Goal: Transaction & Acquisition: Register for event/course

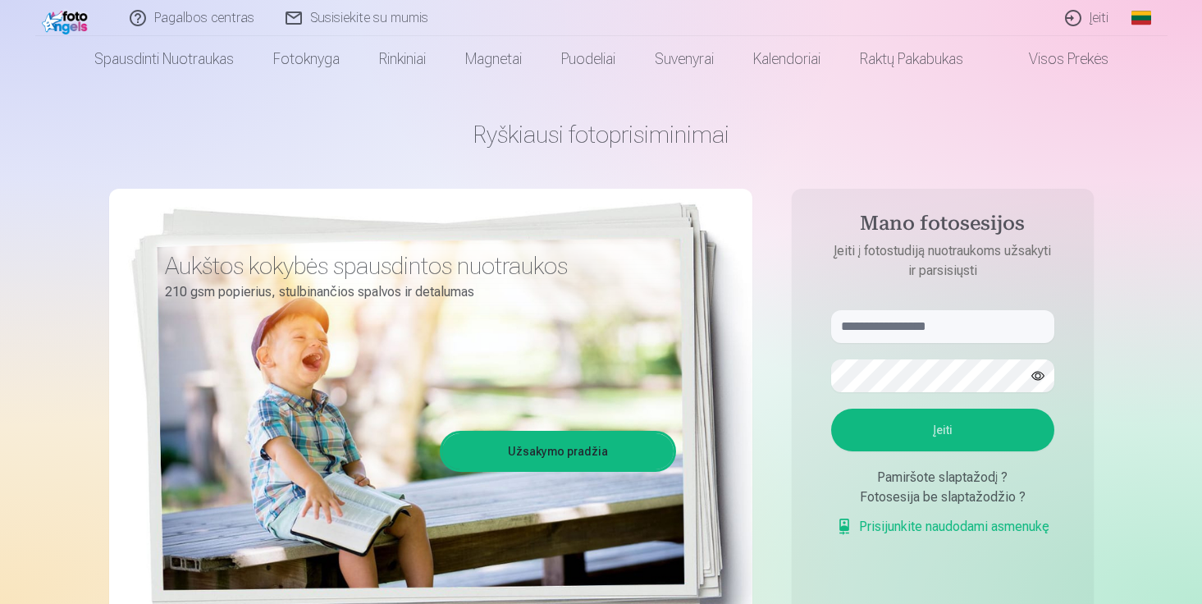
scroll to position [30, 0]
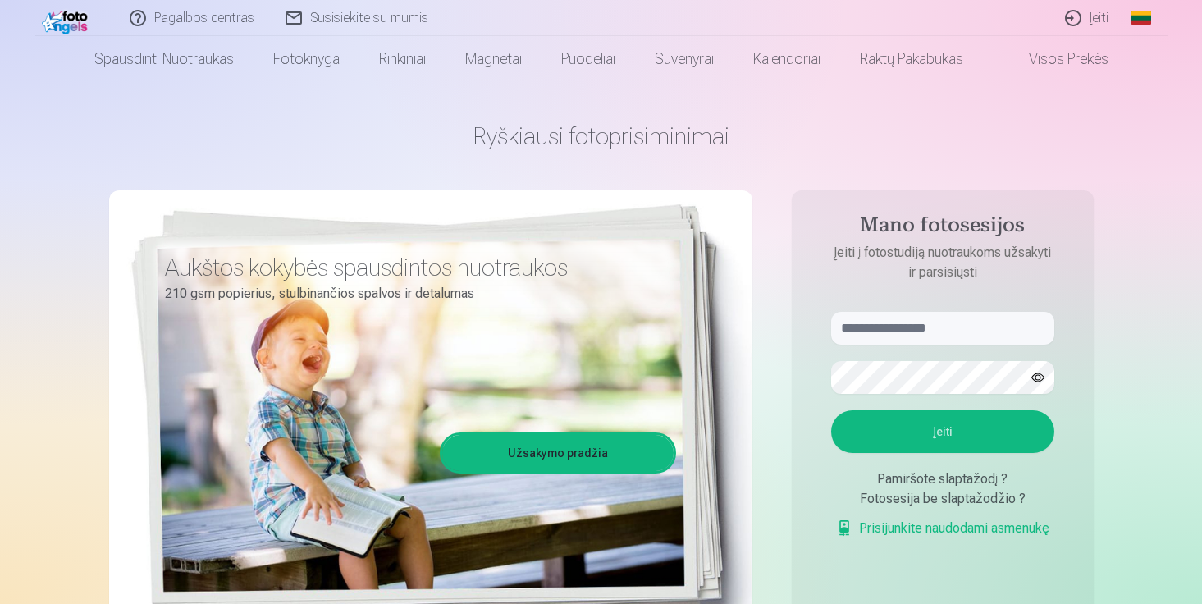
click at [1094, 14] on link "Įeiti" at bounding box center [1087, 18] width 75 height 36
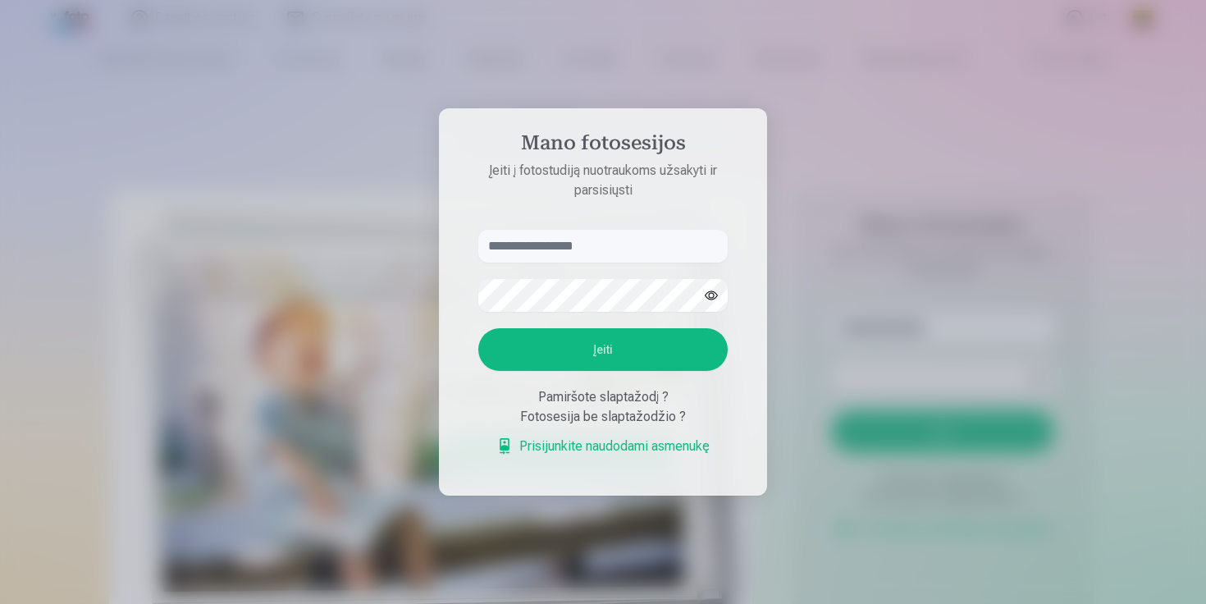
click at [815, 204] on div at bounding box center [603, 302] width 1206 height 604
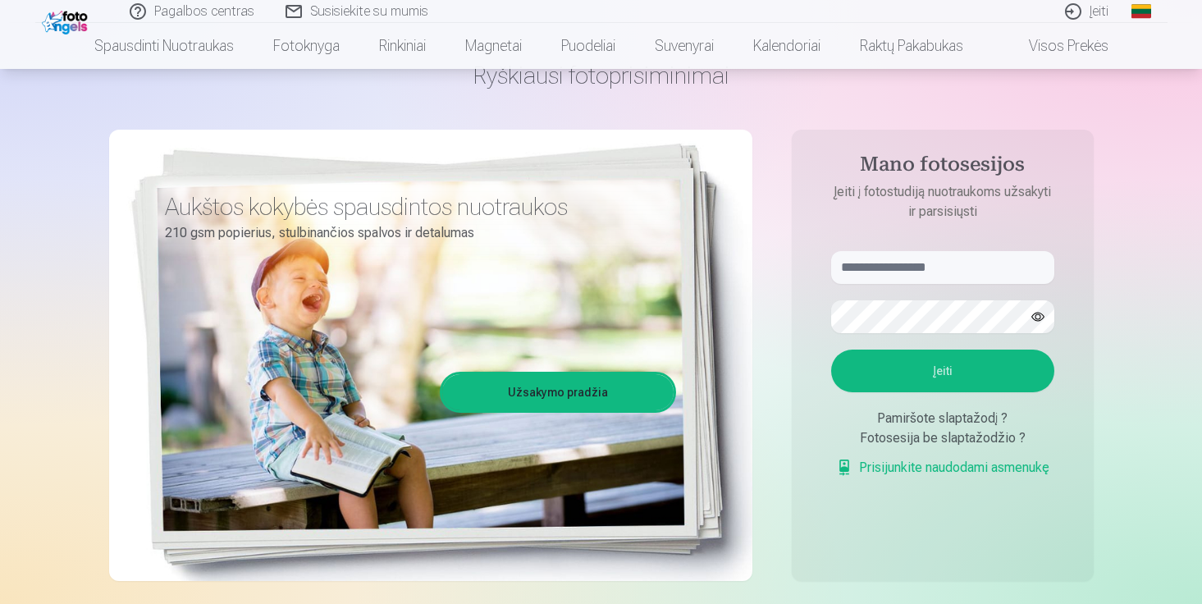
scroll to position [91, 0]
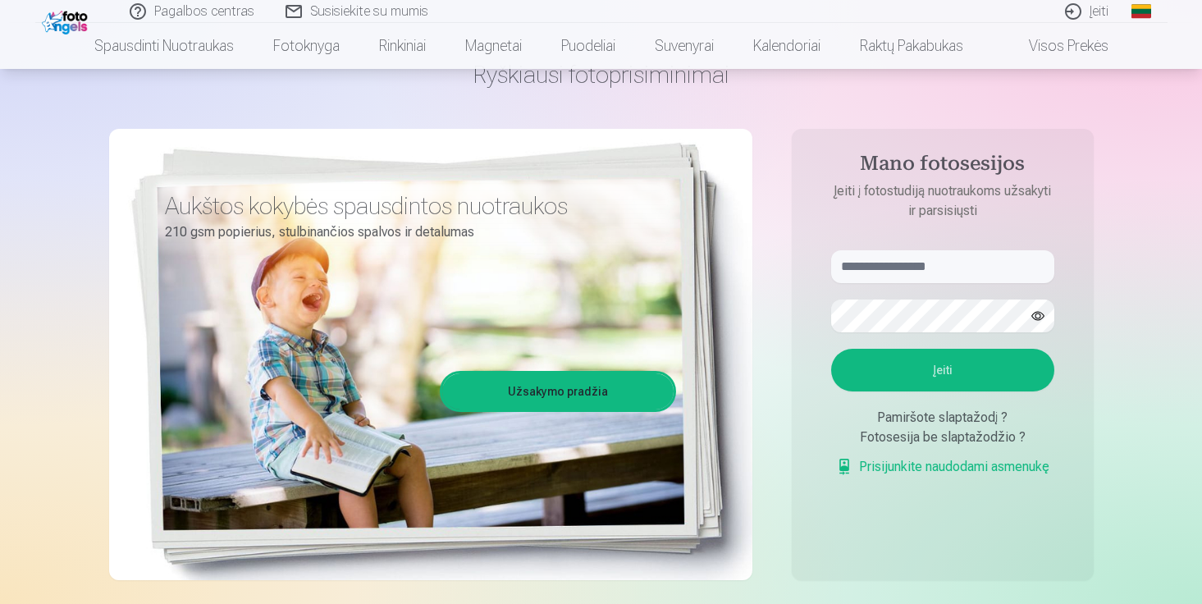
click at [914, 420] on div "Pamiršote slaptažodį ?" at bounding box center [942, 418] width 223 height 20
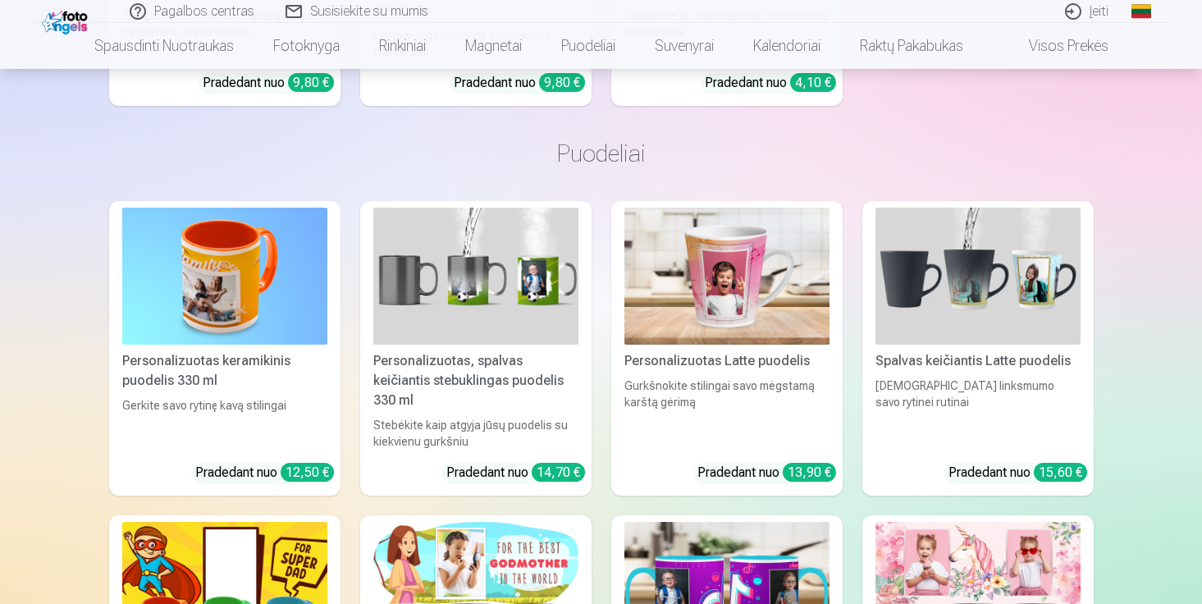
scroll to position [2721, 0]
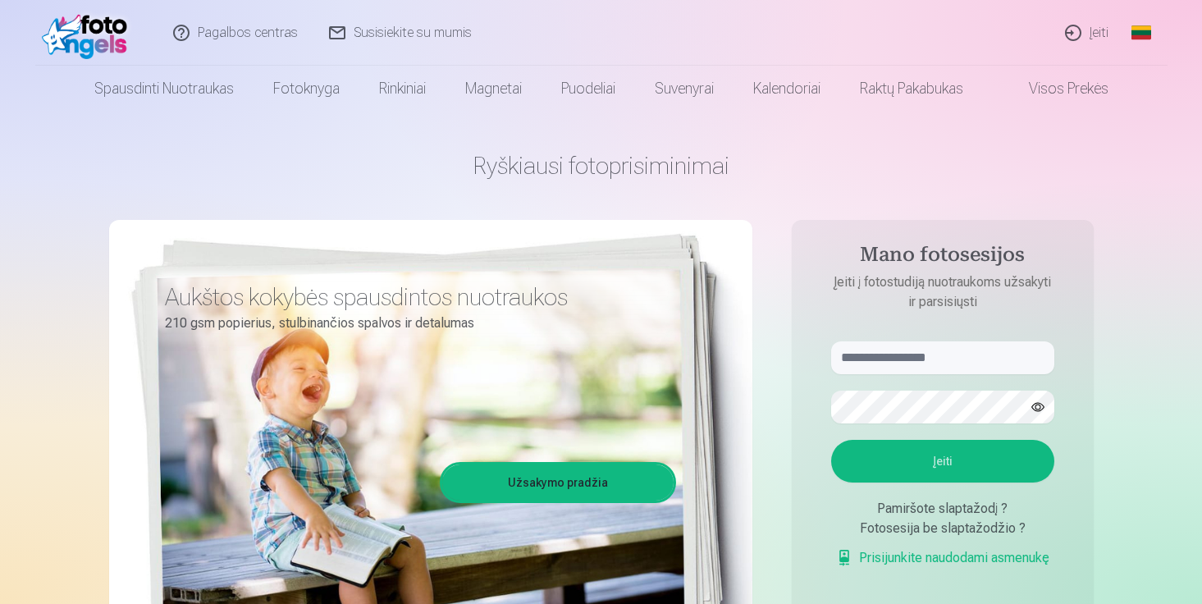
click at [1056, 89] on link "Visos prekės" at bounding box center [1055, 89] width 145 height 46
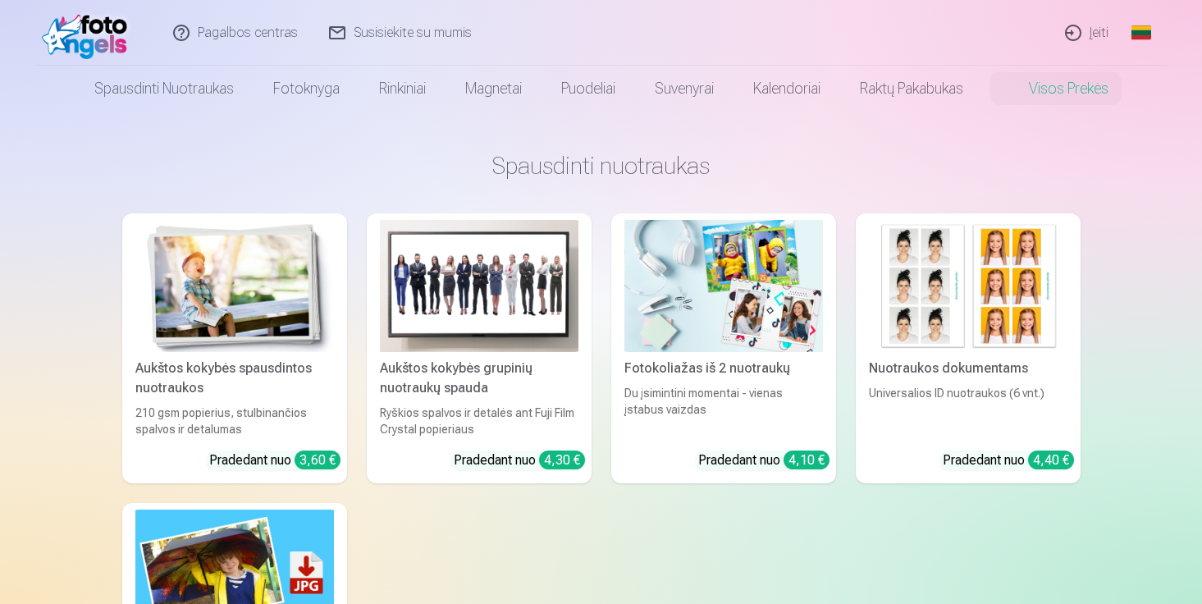
click at [223, 37] on link "Pagalbos centras" at bounding box center [236, 33] width 156 height 66
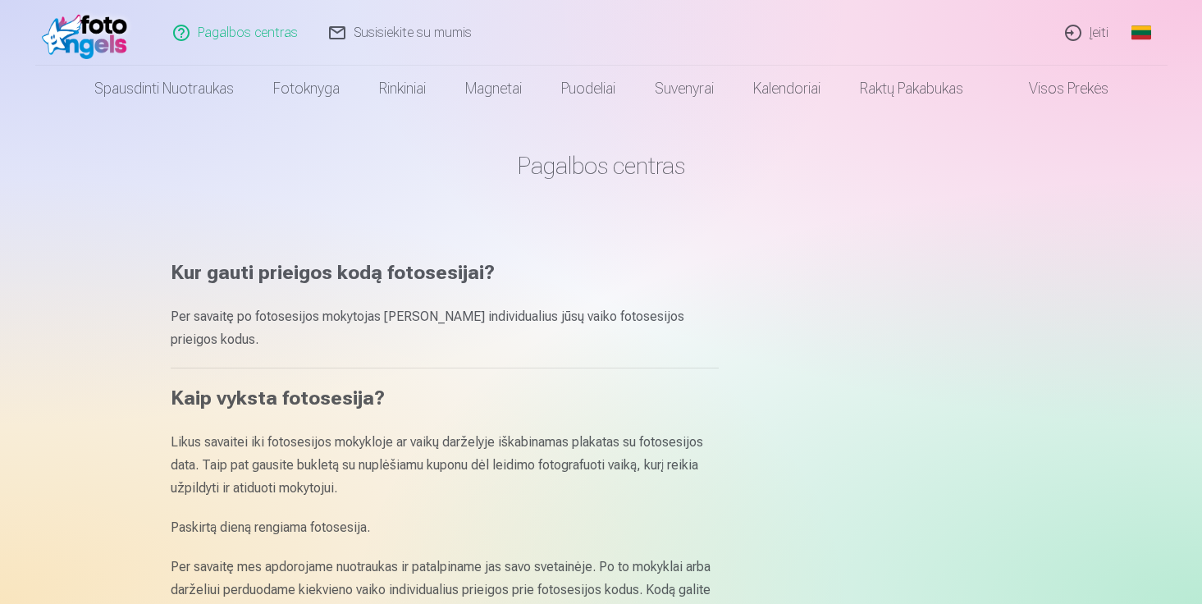
click at [1096, 34] on link "Įeiti" at bounding box center [1087, 33] width 75 height 66
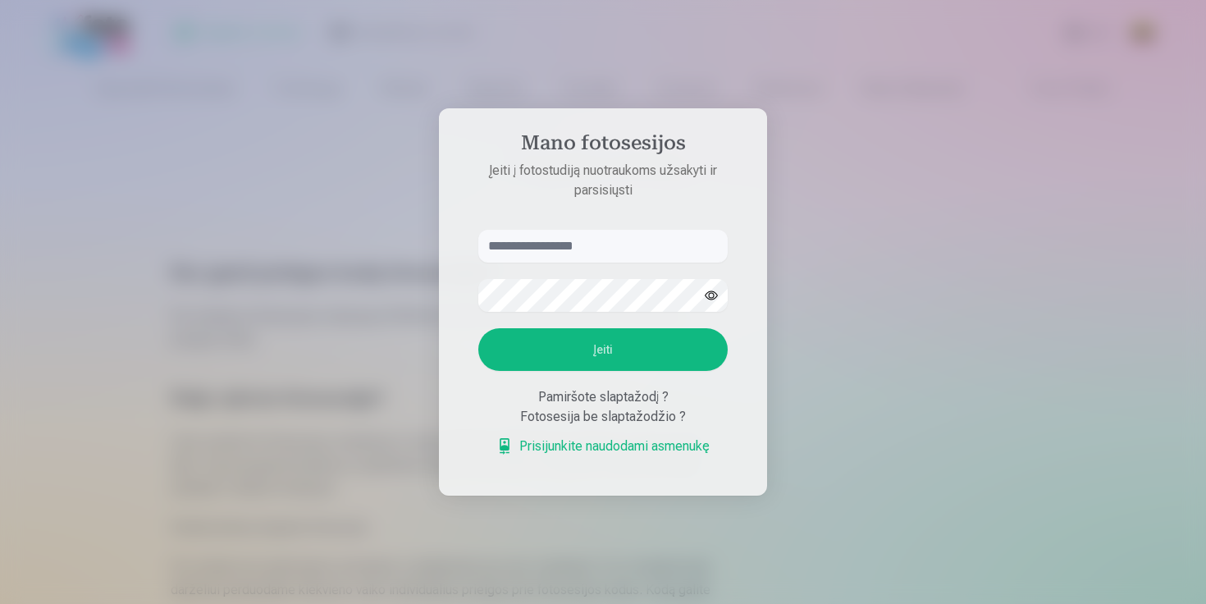
click at [606, 400] on div "Pamiršote slaptažodį ?" at bounding box center [602, 397] width 249 height 20
click at [615, 395] on div "Pamiršote slaptažodį ?" at bounding box center [602, 397] width 249 height 20
click at [886, 146] on div at bounding box center [603, 302] width 1206 height 604
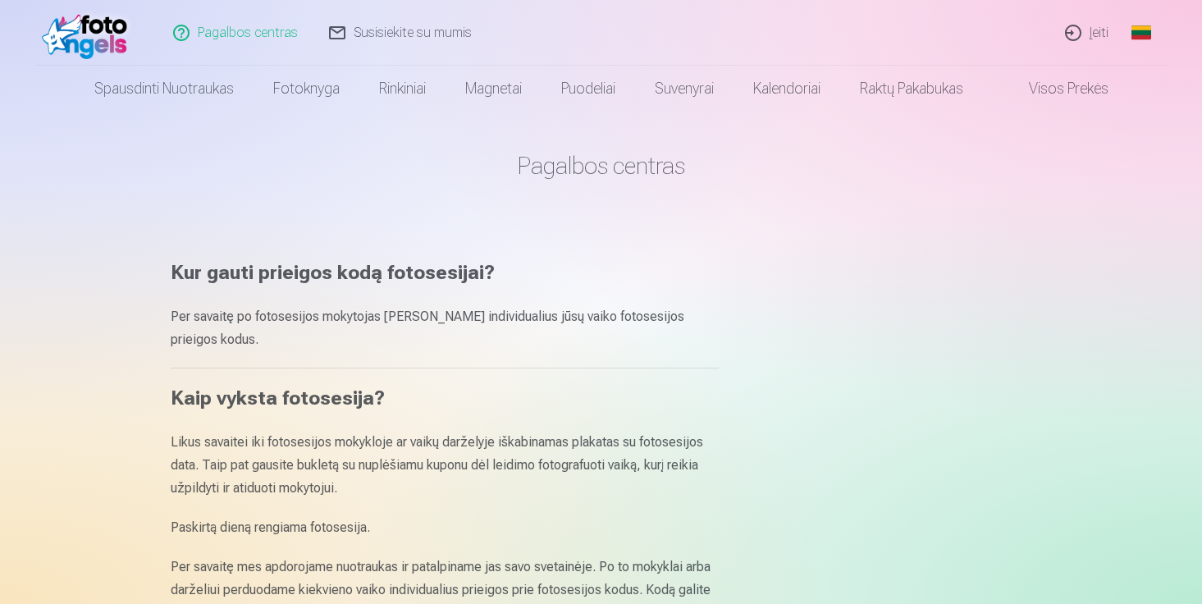
click at [102, 27] on img at bounding box center [89, 33] width 94 height 53
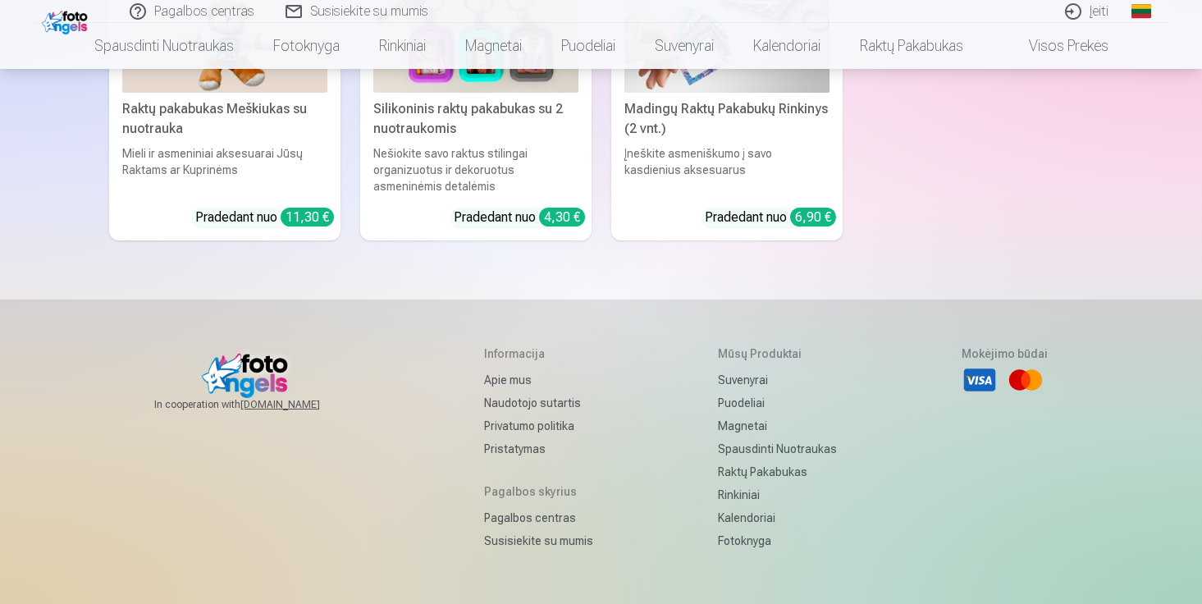
scroll to position [5224, 0]
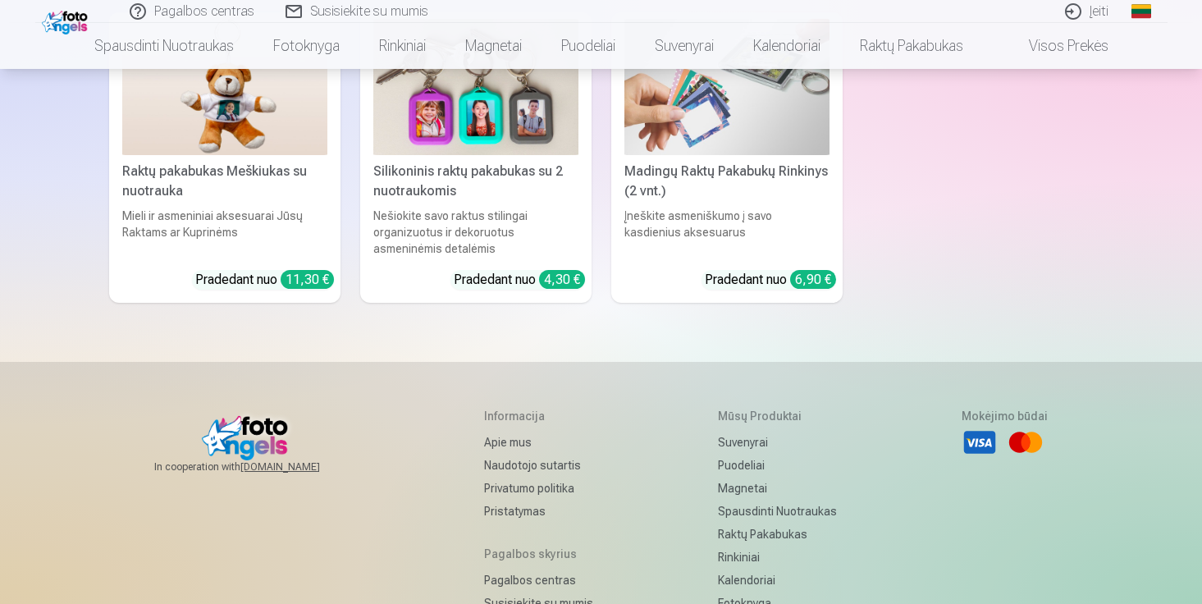
click at [205, 8] on link "Pagalbos centras" at bounding box center [193, 11] width 156 height 23
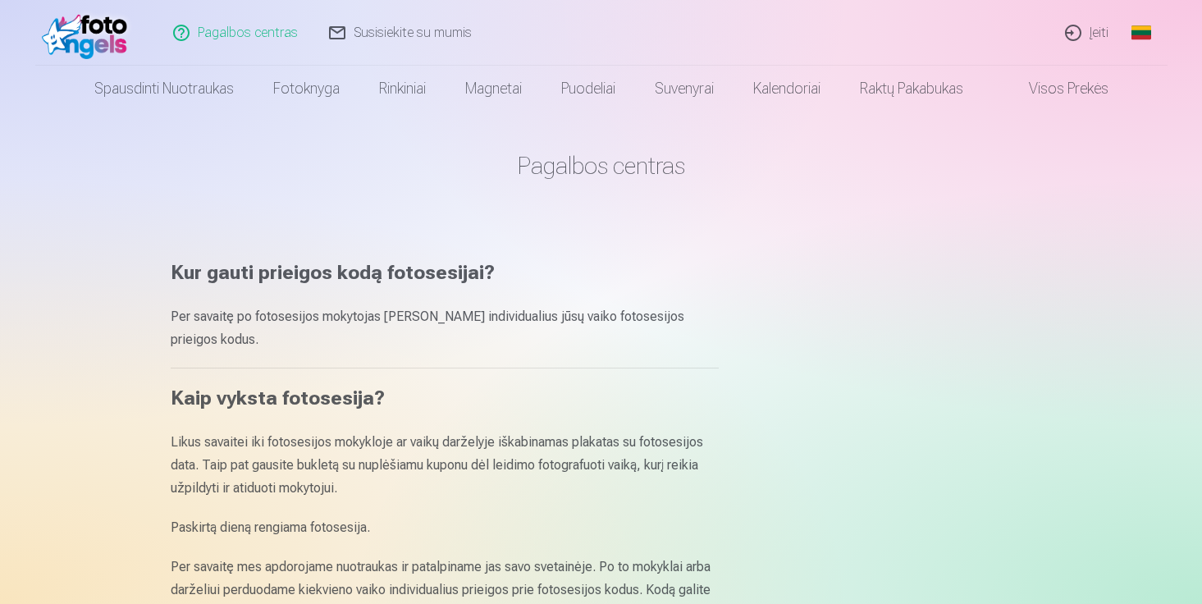
click at [1073, 39] on link "Įeiti" at bounding box center [1087, 33] width 75 height 66
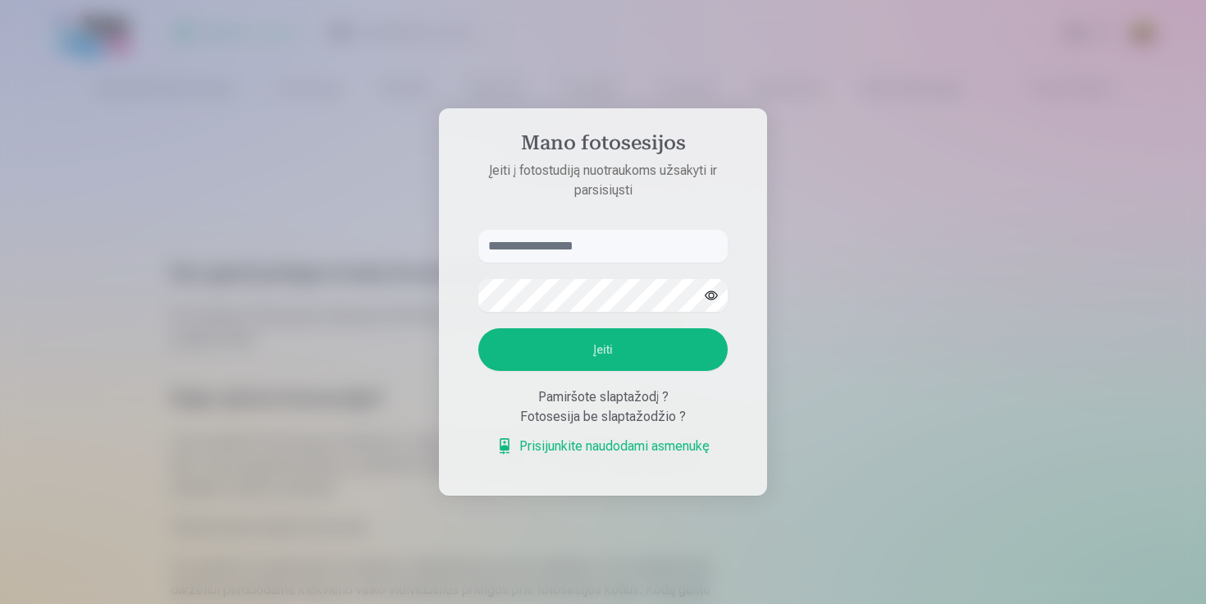
click at [948, 159] on div at bounding box center [603, 302] width 1206 height 604
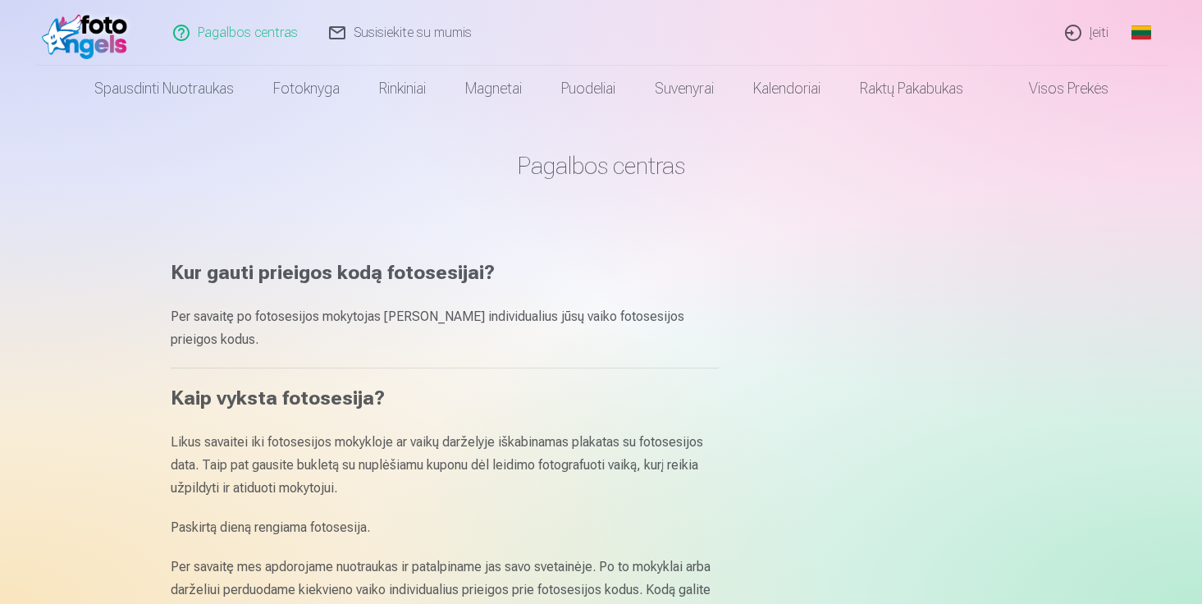
click at [82, 22] on img at bounding box center [89, 33] width 94 height 53
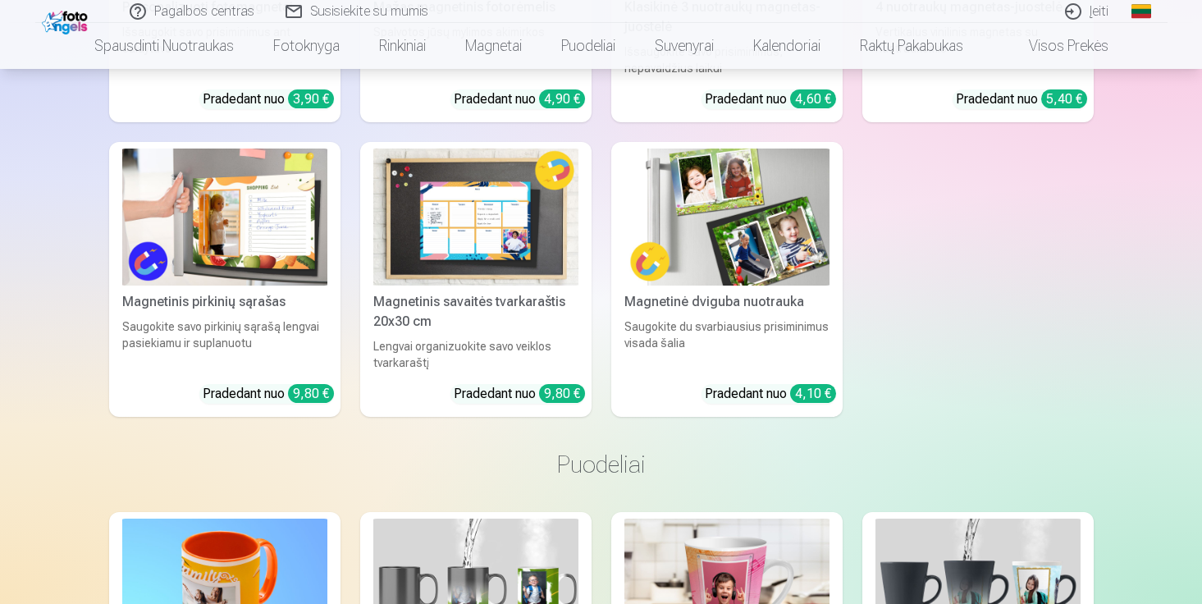
scroll to position [2399, 0]
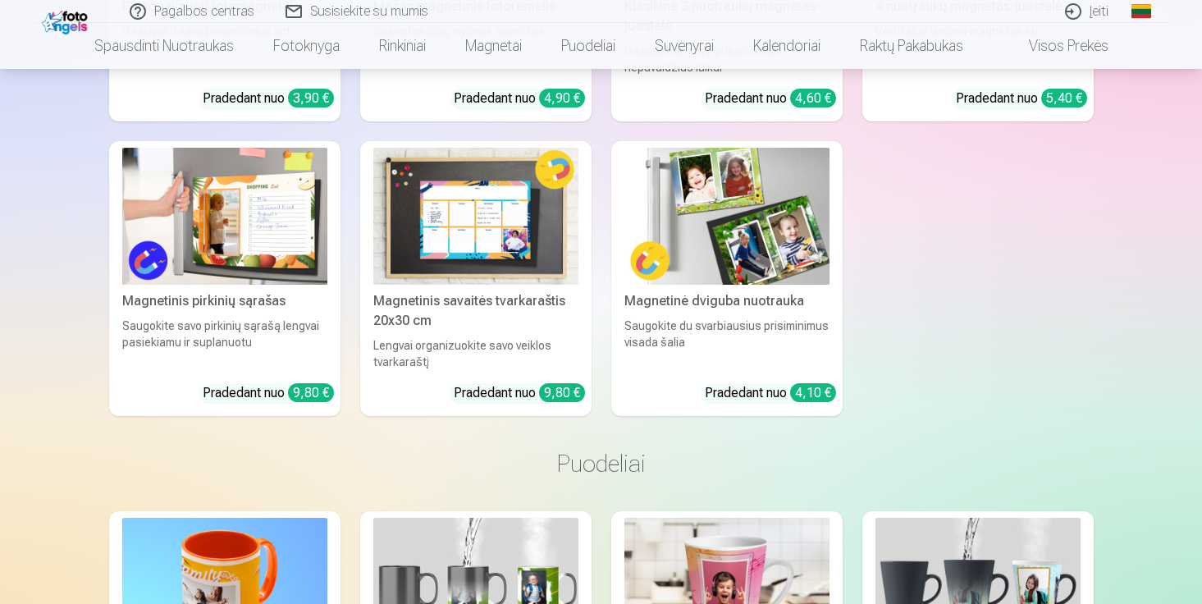
click at [752, 194] on img at bounding box center [727, 216] width 205 height 137
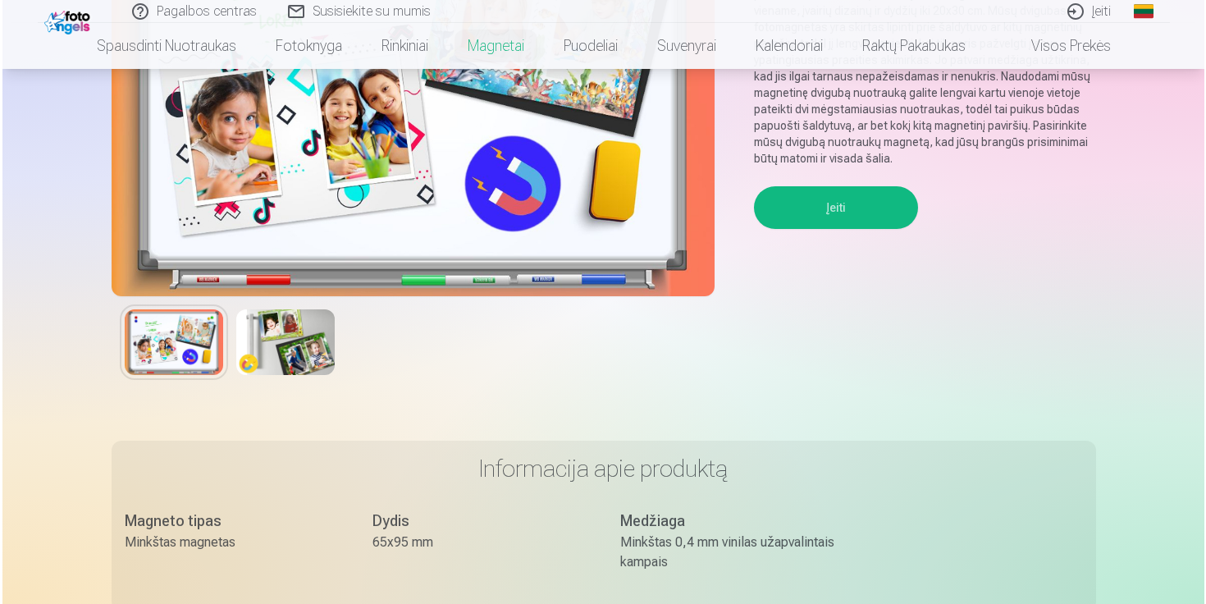
scroll to position [265, 0]
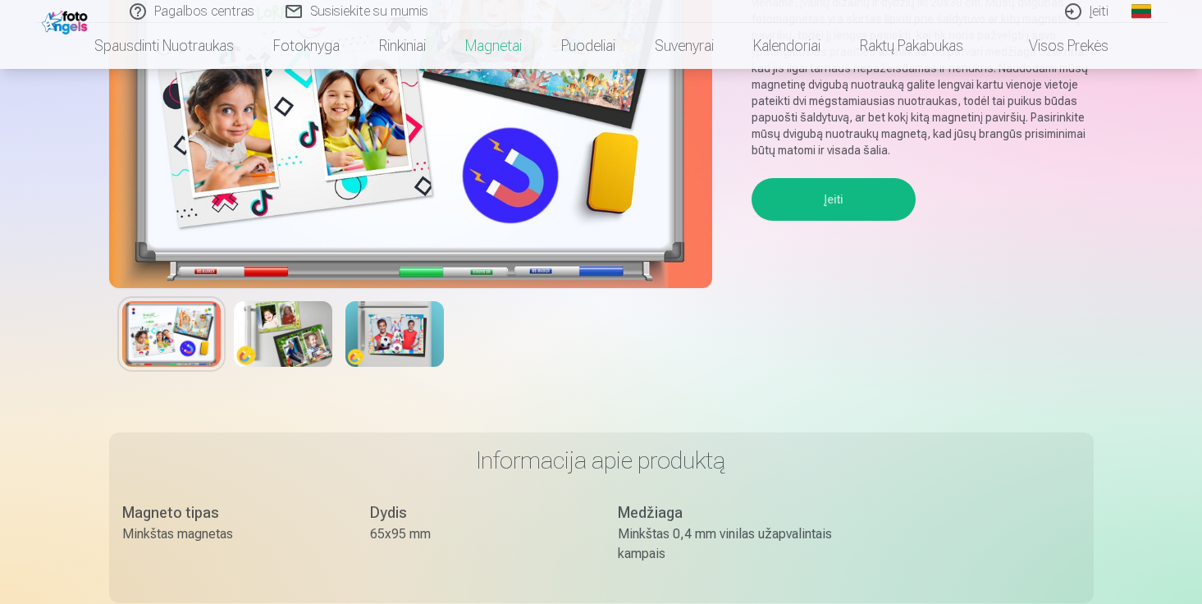
click at [854, 204] on button "Įeiti" at bounding box center [834, 199] width 164 height 43
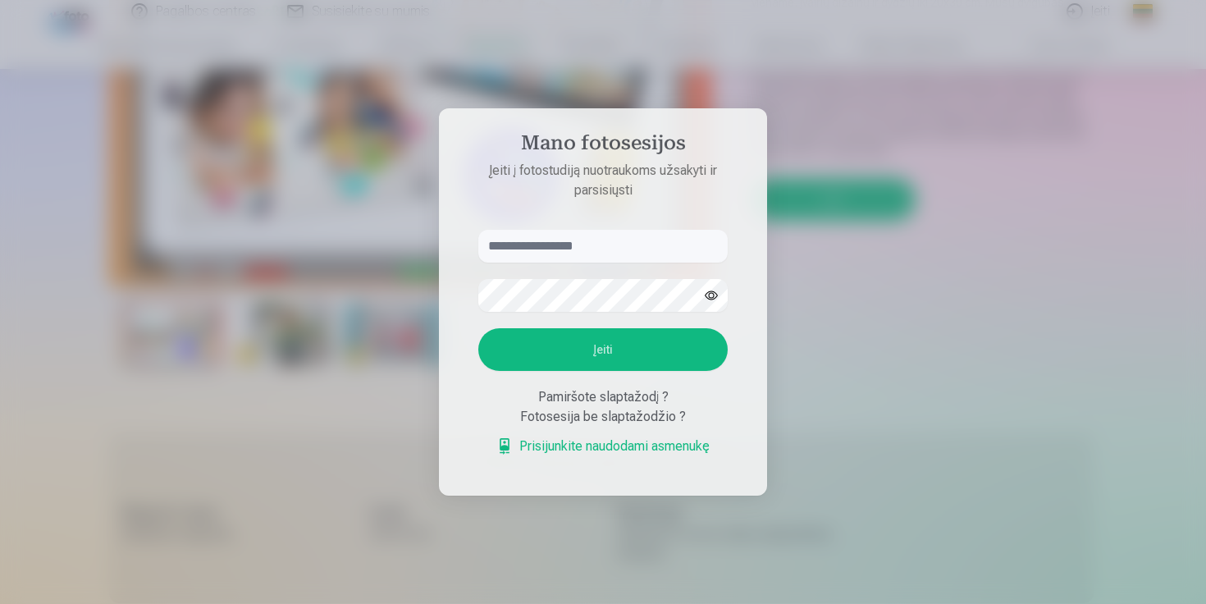
click at [643, 447] on link "Prisijunkite naudodami asmenukę" at bounding box center [603, 447] width 213 height 20
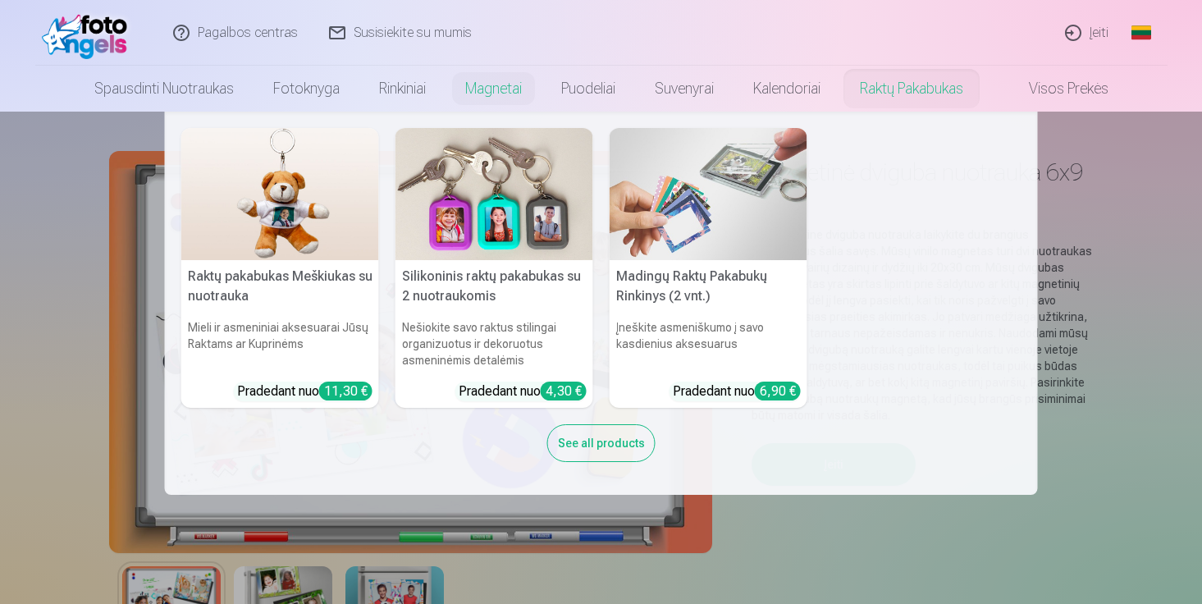
click at [1128, 244] on nav "Raktų pakabukas Meškiukas su nuotrauka Mieli ir asmeniniai aksesuarai Jūsų Rakt…" at bounding box center [601, 303] width 1202 height 383
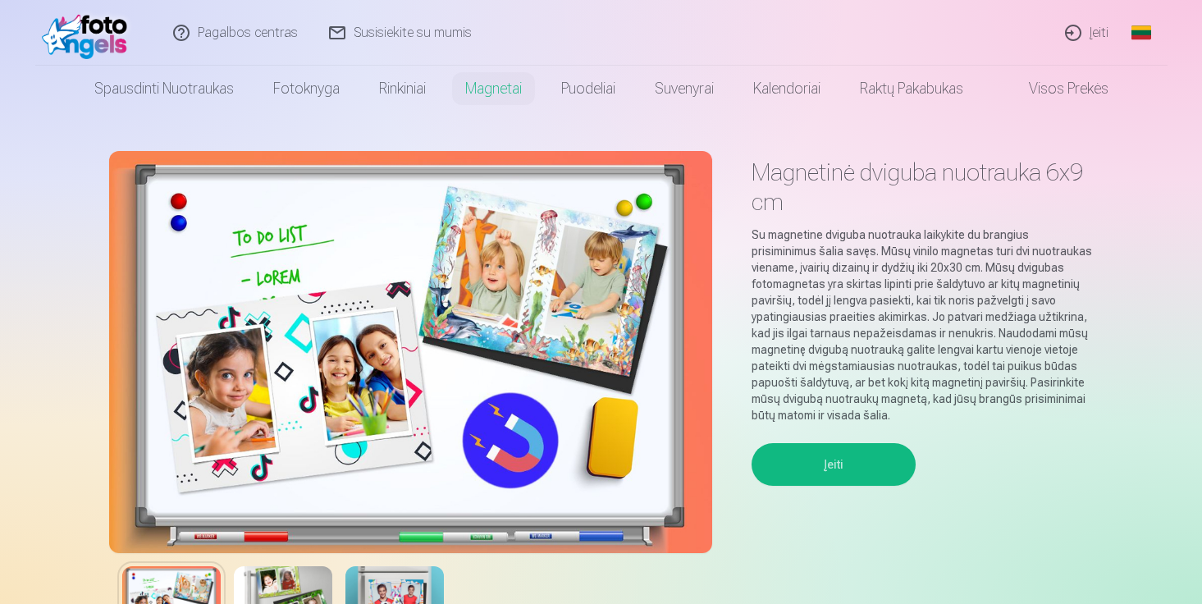
click at [1082, 36] on link "Įeiti" at bounding box center [1087, 33] width 75 height 66
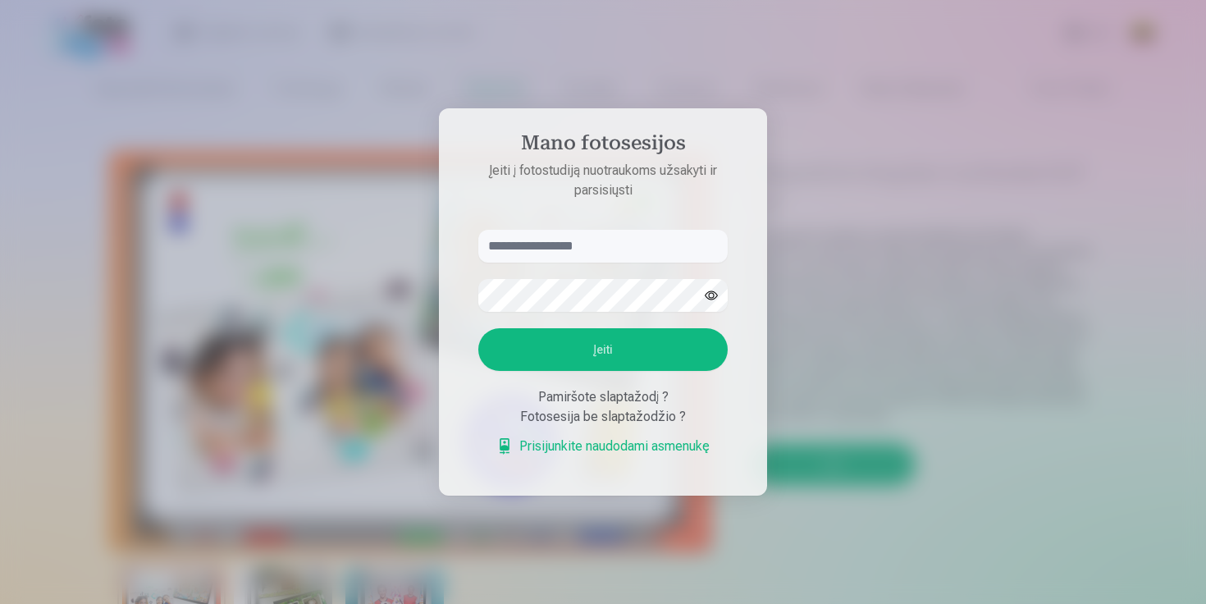
click at [973, 117] on div at bounding box center [603, 302] width 1206 height 604
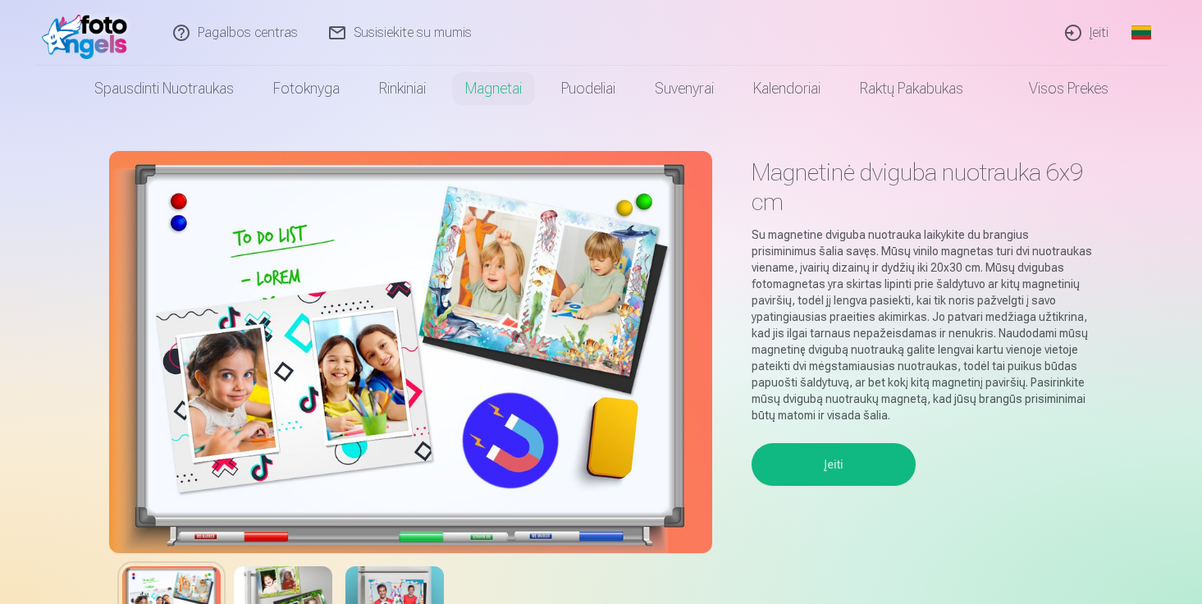
click at [1087, 29] on link "Įeiti" at bounding box center [1087, 33] width 75 height 66
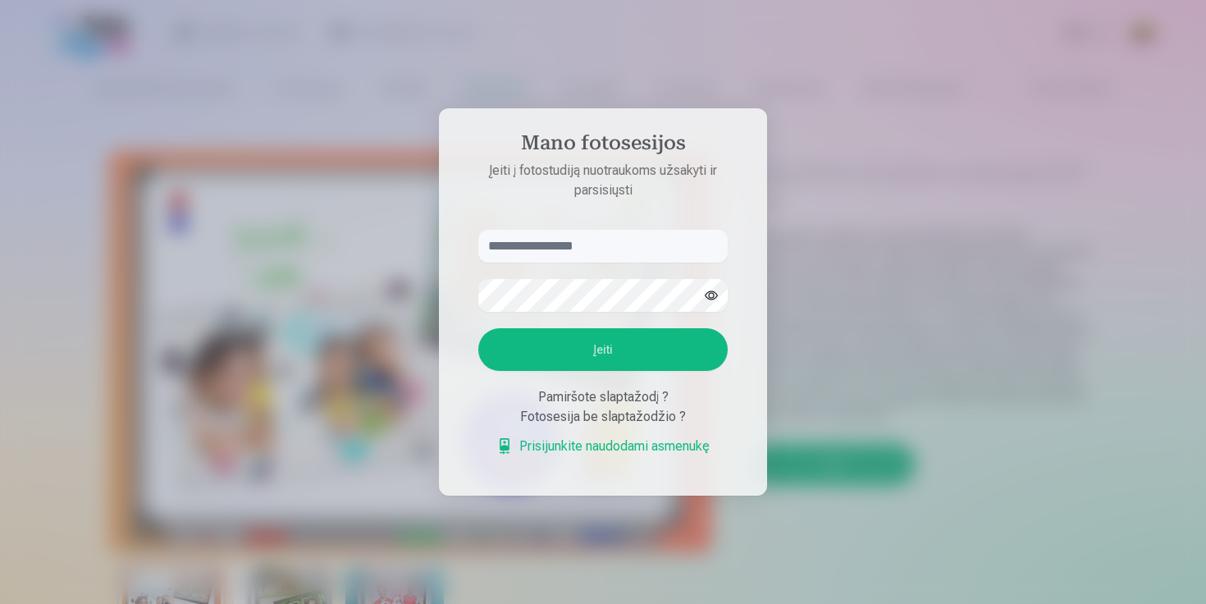
click at [817, 245] on div at bounding box center [603, 302] width 1206 height 604
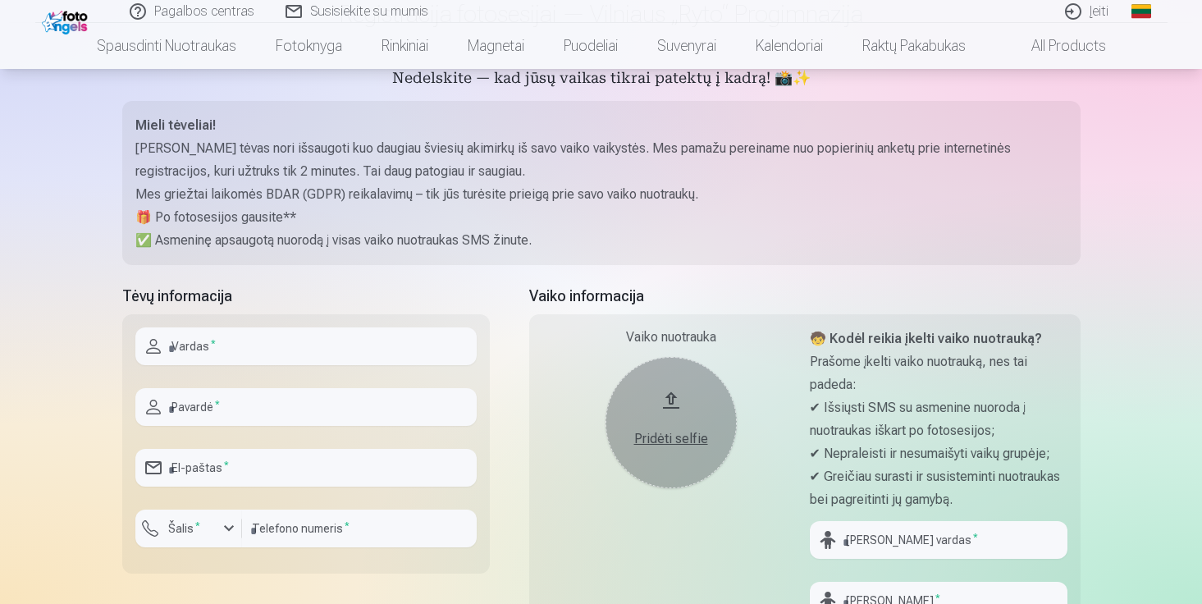
scroll to position [156, 0]
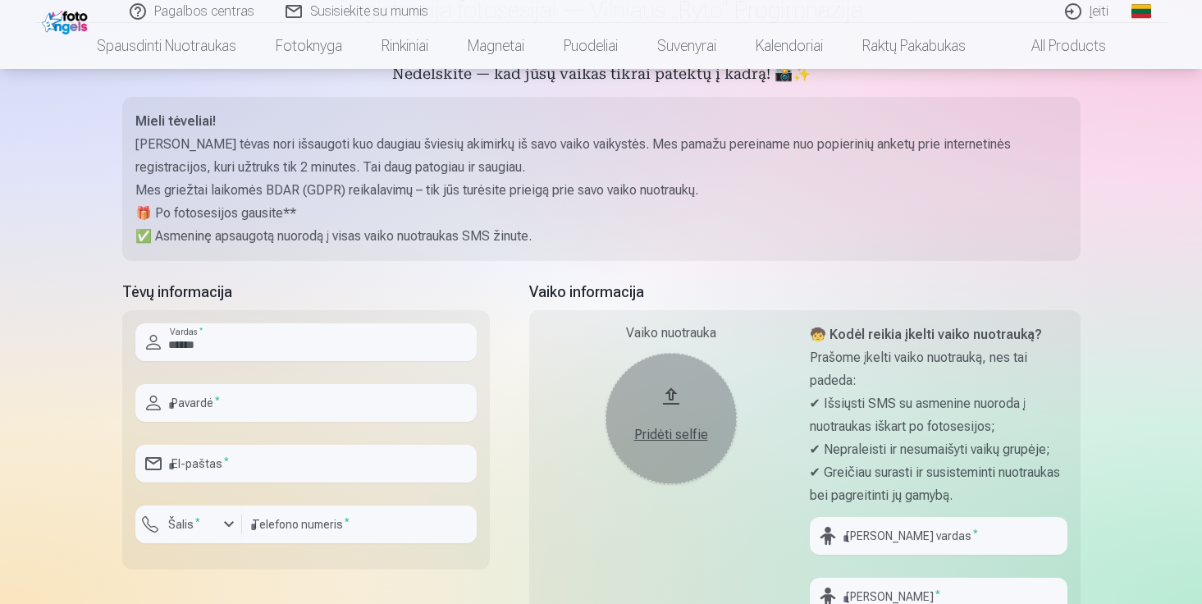
type input "*******"
type input "**********"
type input "*********"
type input "*******"
click at [260, 533] on input "*********" at bounding box center [359, 525] width 235 height 38
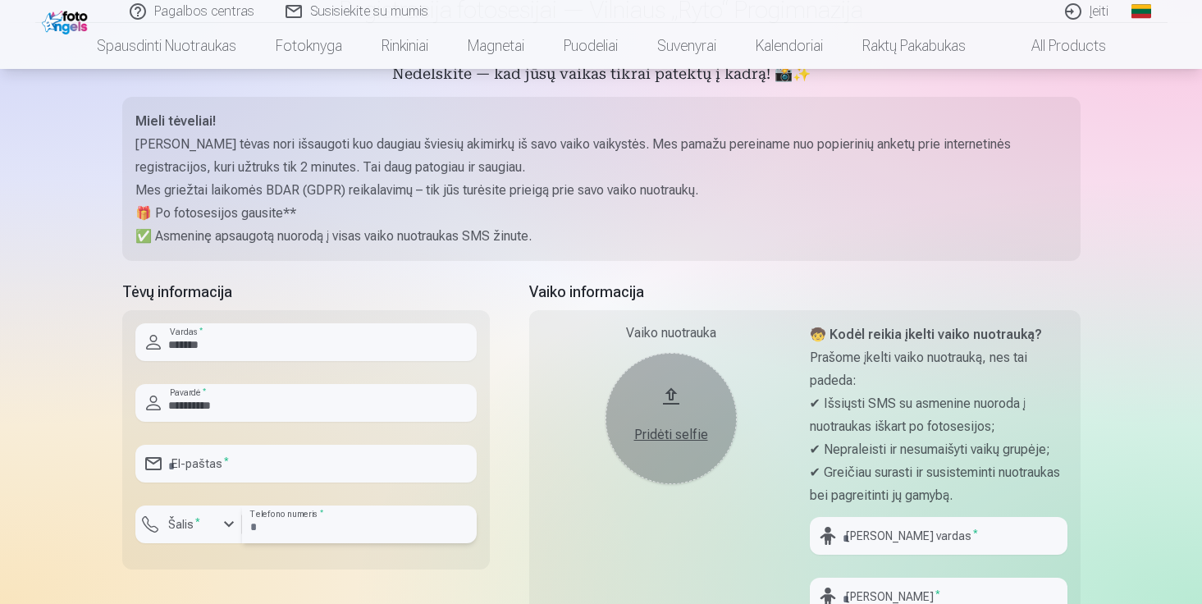
click at [252, 525] on input "*********" at bounding box center [359, 525] width 235 height 38
click at [257, 528] on input "*********" at bounding box center [359, 525] width 235 height 38
type input "********"
click at [188, 523] on label "Šalis *" at bounding box center [184, 524] width 45 height 16
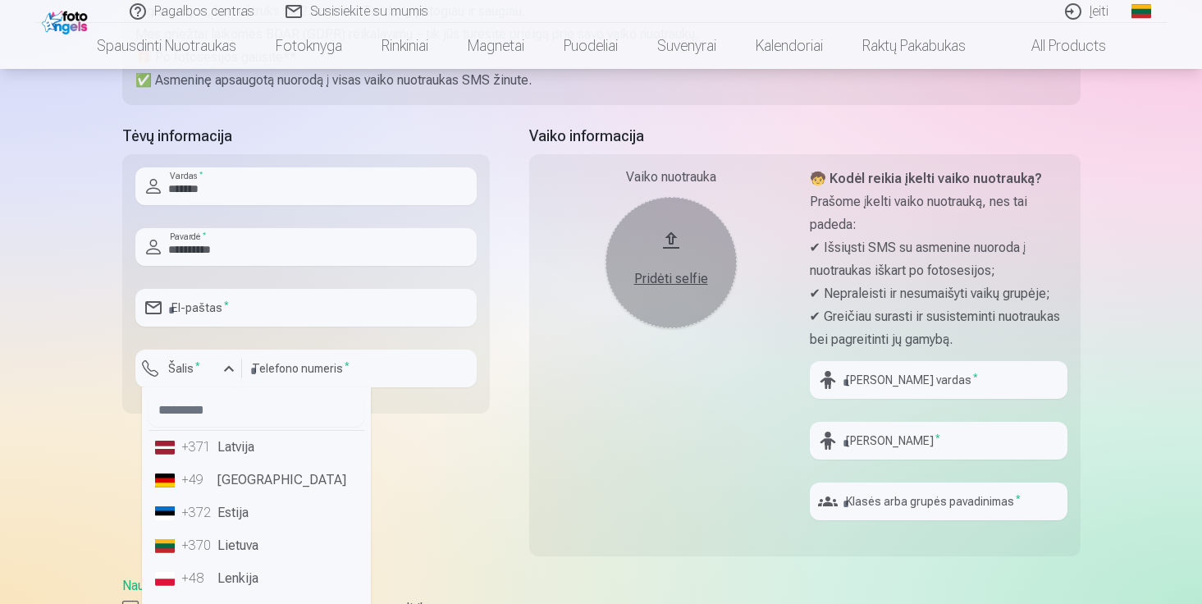
scroll to position [317, 0]
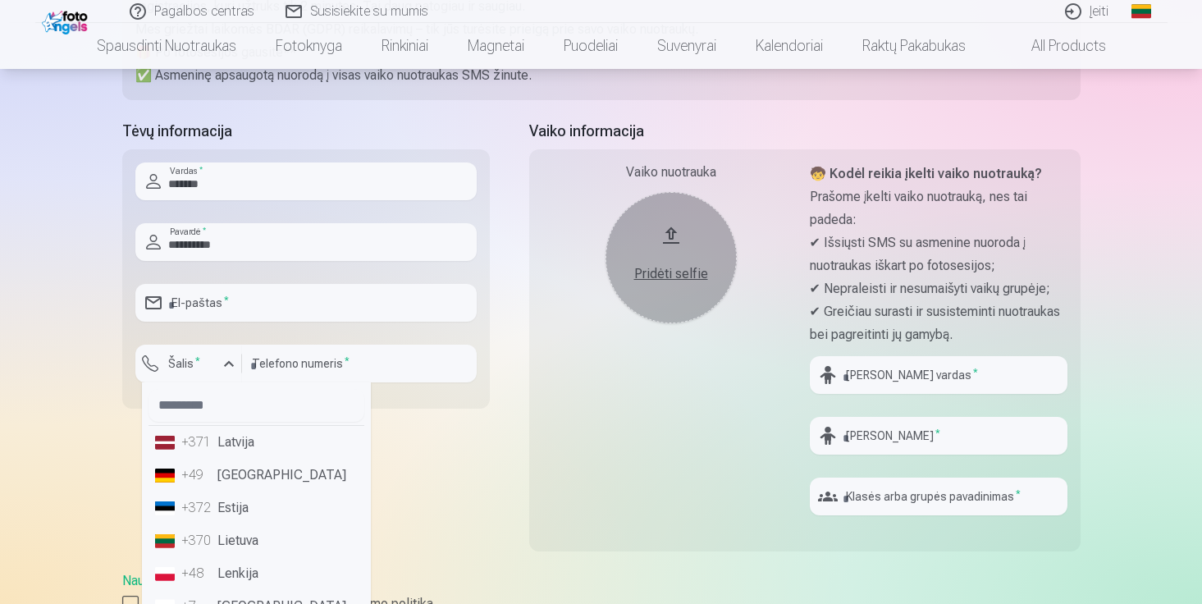
click at [232, 533] on li "+370 Lietuva" at bounding box center [257, 540] width 216 height 33
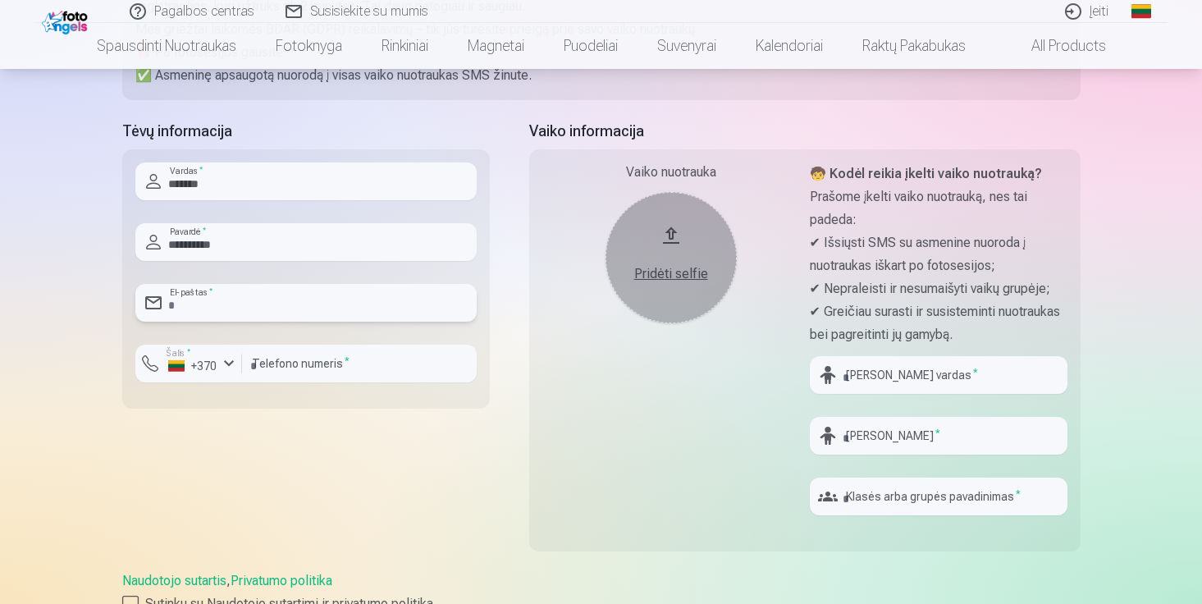
click at [202, 318] on input "email" at bounding box center [305, 303] width 341 height 38
type input "**********"
click at [862, 375] on input "text" at bounding box center [939, 375] width 258 height 38
type input "******"
type input "*********"
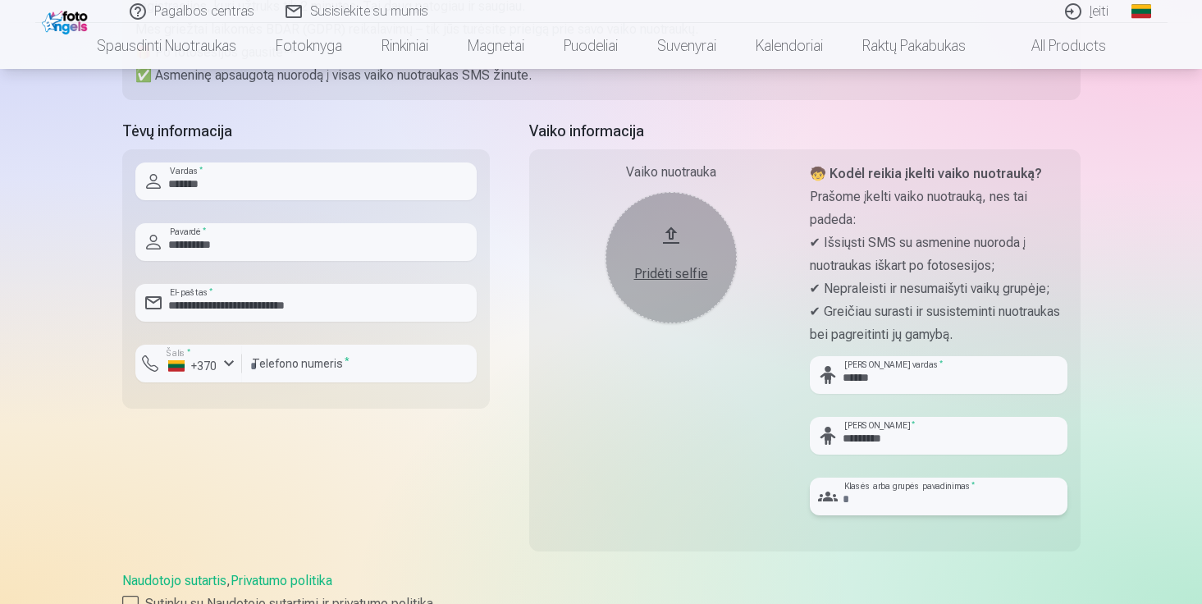
click at [947, 494] on input "text" at bounding box center [939, 497] width 258 height 38
type input "*"
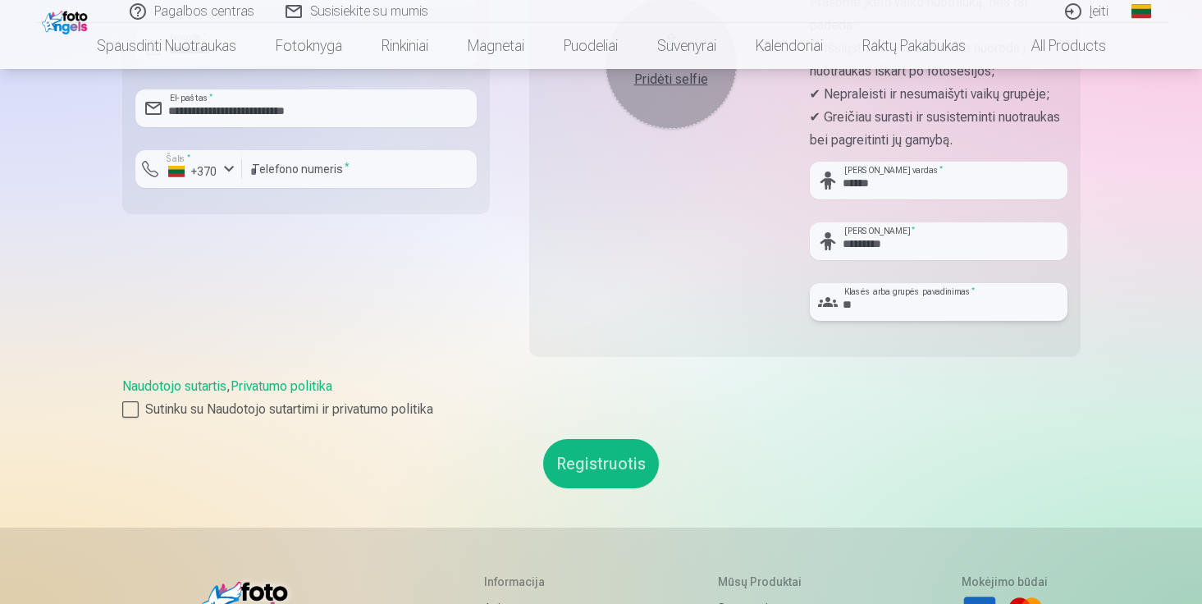
scroll to position [515, 0]
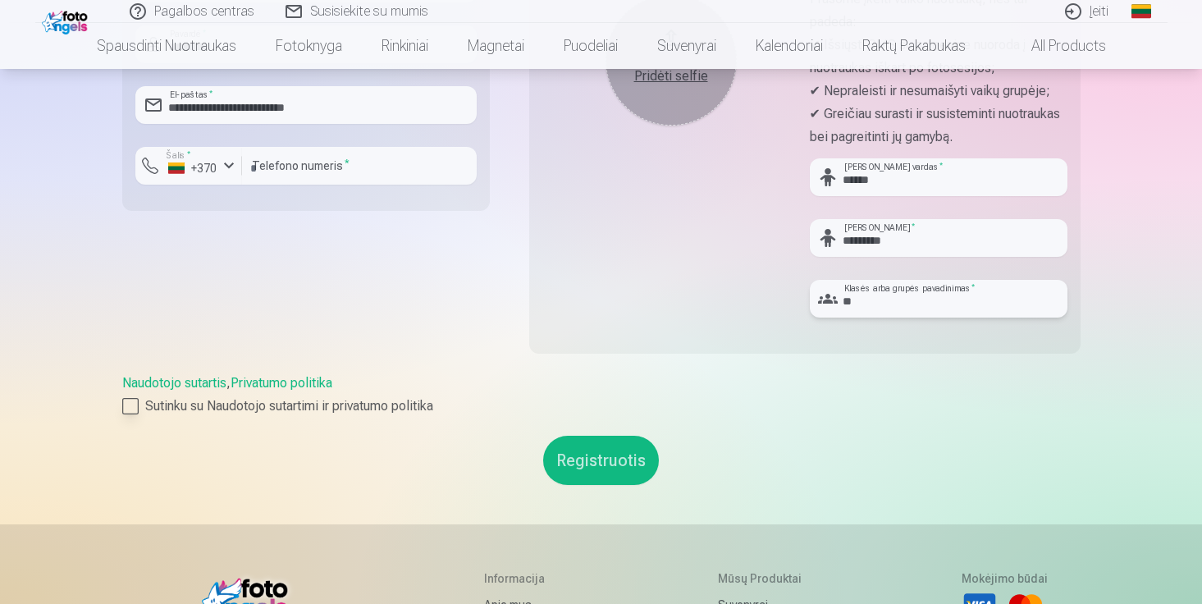
type input "**"
click at [129, 405] on div at bounding box center [130, 406] width 16 height 16
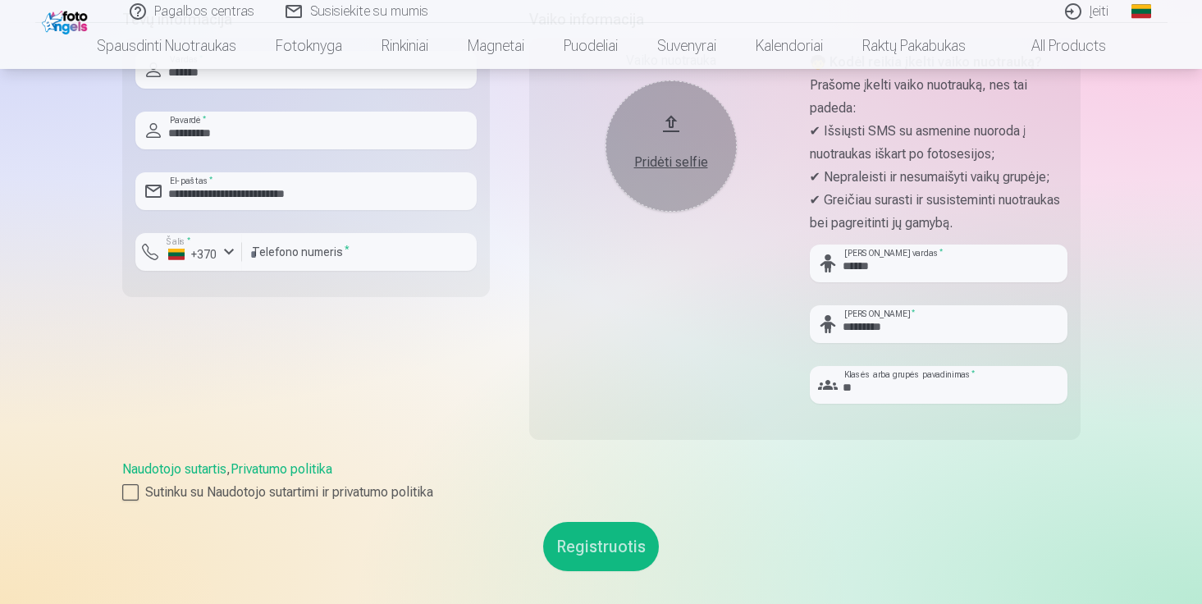
scroll to position [420, 0]
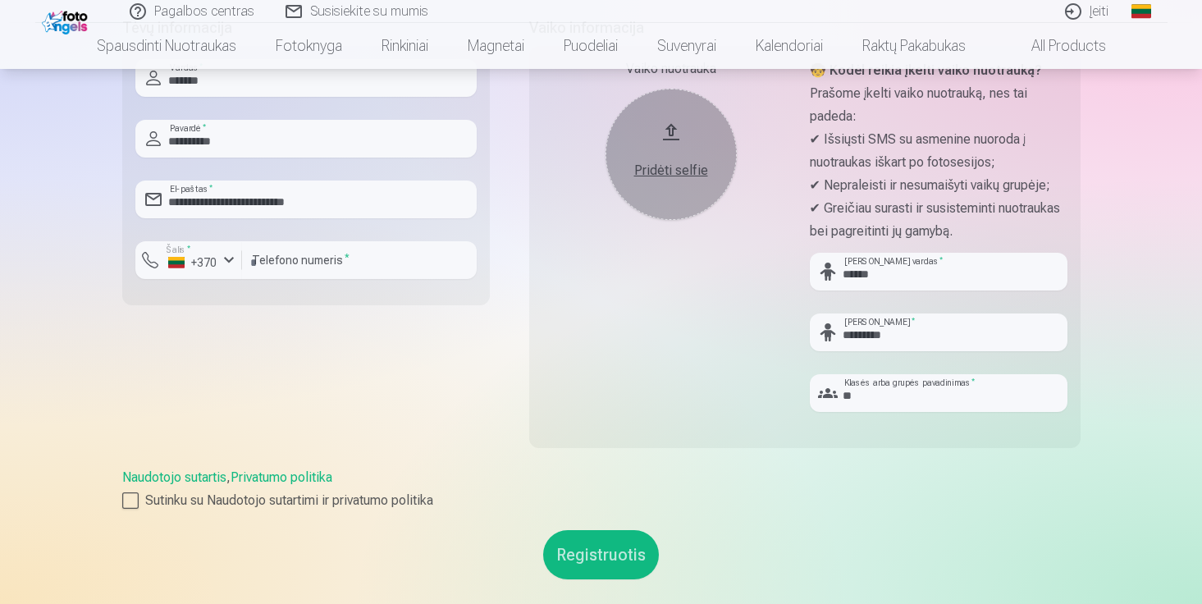
click at [596, 549] on button "Registruotis" at bounding box center [601, 554] width 116 height 49
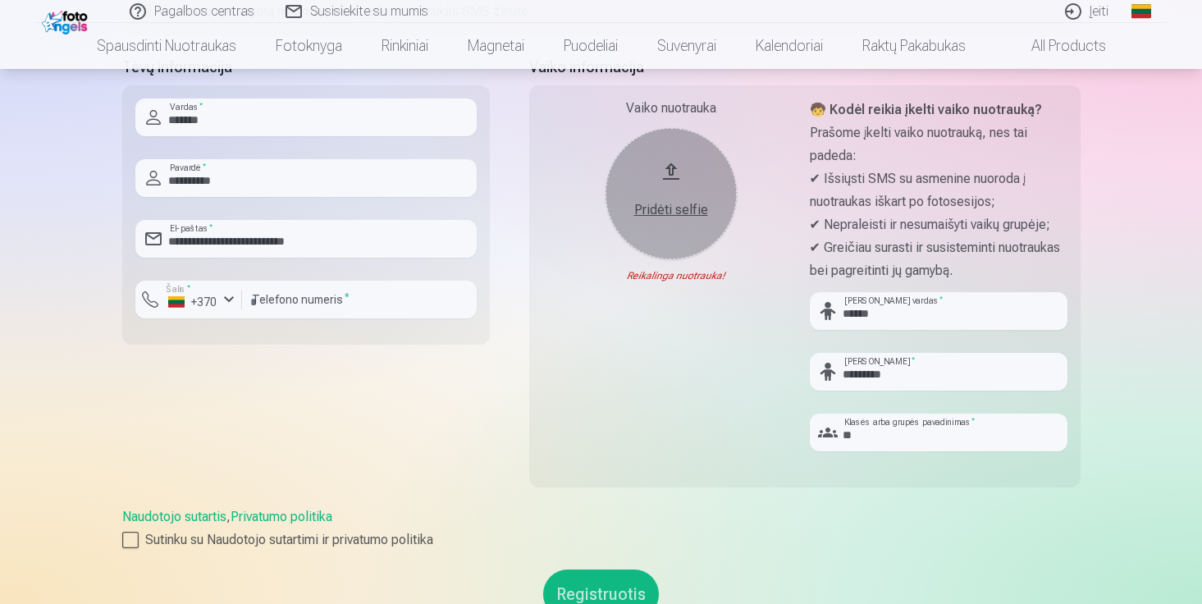
scroll to position [382, 0]
click at [660, 206] on div "Pridėti selfie" at bounding box center [671, 209] width 98 height 20
click at [676, 208] on div "Pridėti selfie" at bounding box center [671, 209] width 98 height 20
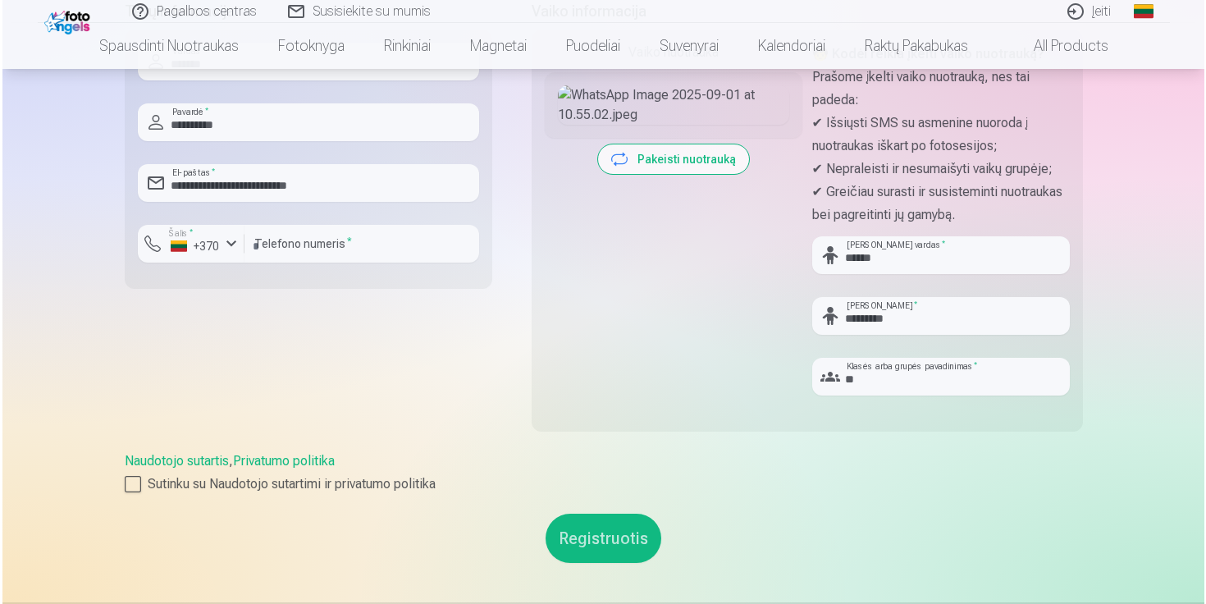
scroll to position [437, 0]
click at [602, 537] on button "Registruotis" at bounding box center [601, 537] width 116 height 49
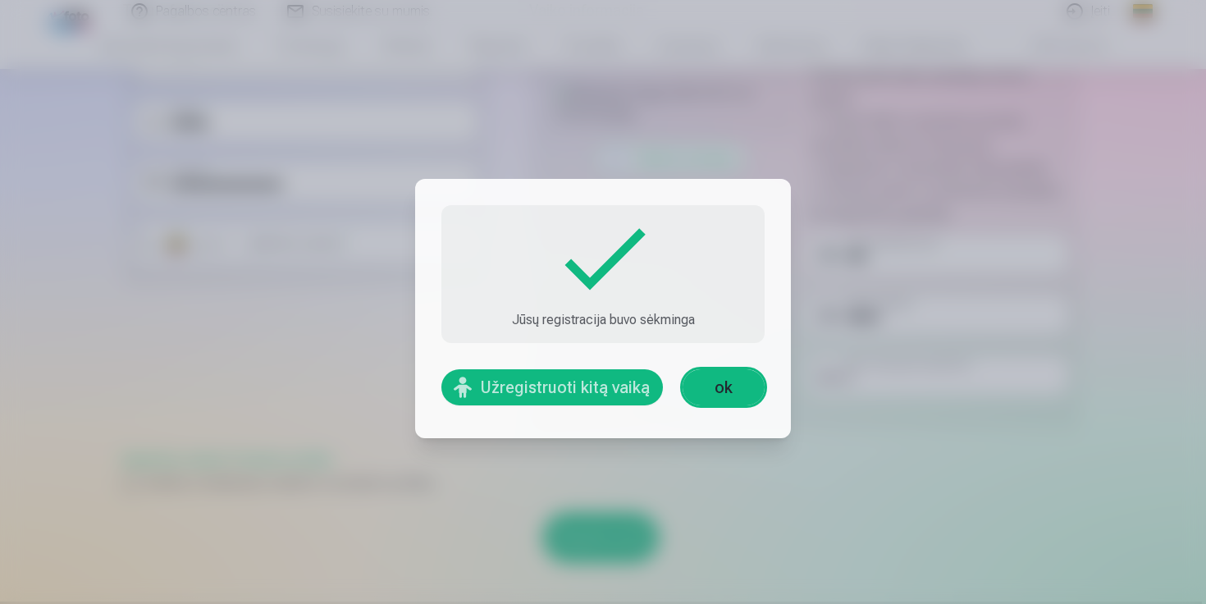
click at [721, 384] on link "ok" at bounding box center [724, 387] width 82 height 36
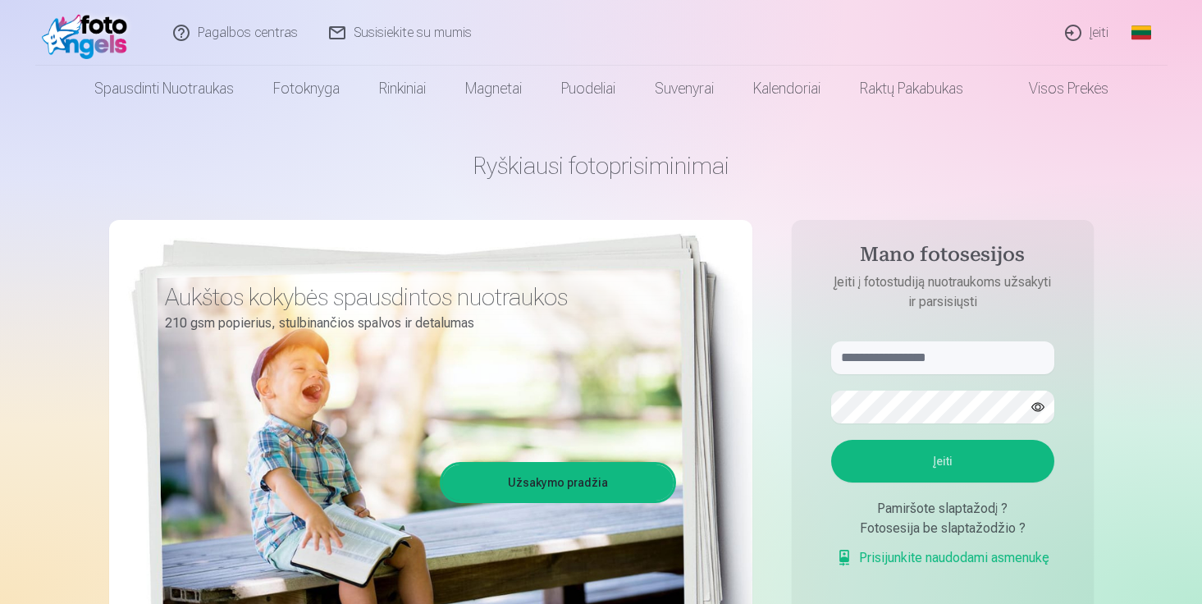
click at [1091, 42] on link "Įeiti" at bounding box center [1087, 33] width 75 height 66
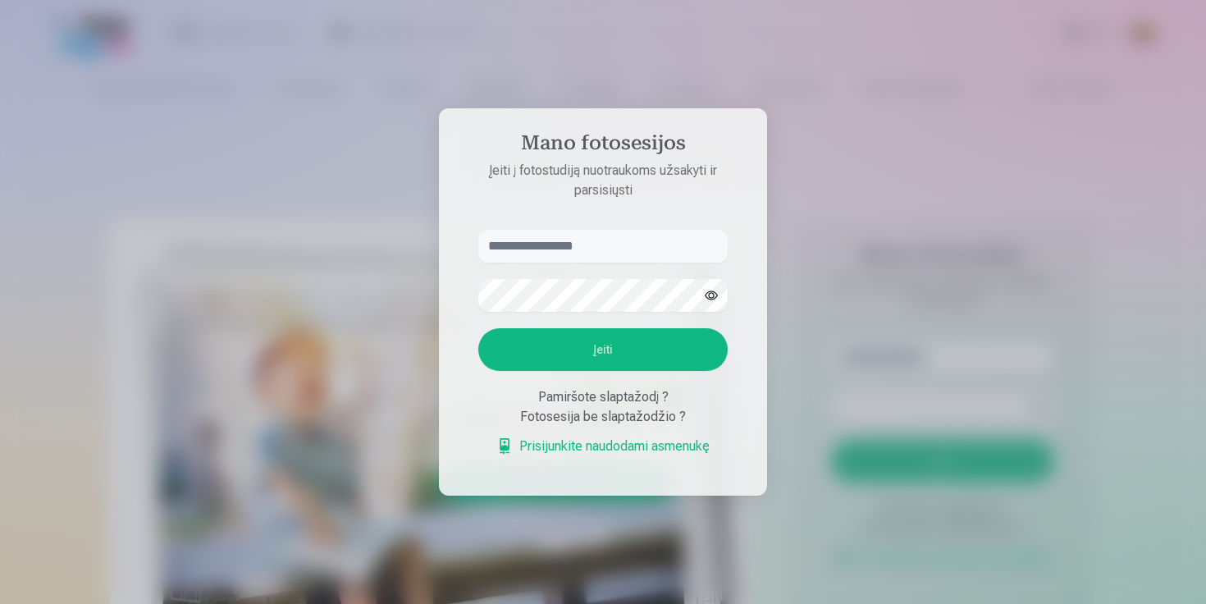
click at [859, 197] on div at bounding box center [603, 302] width 1206 height 604
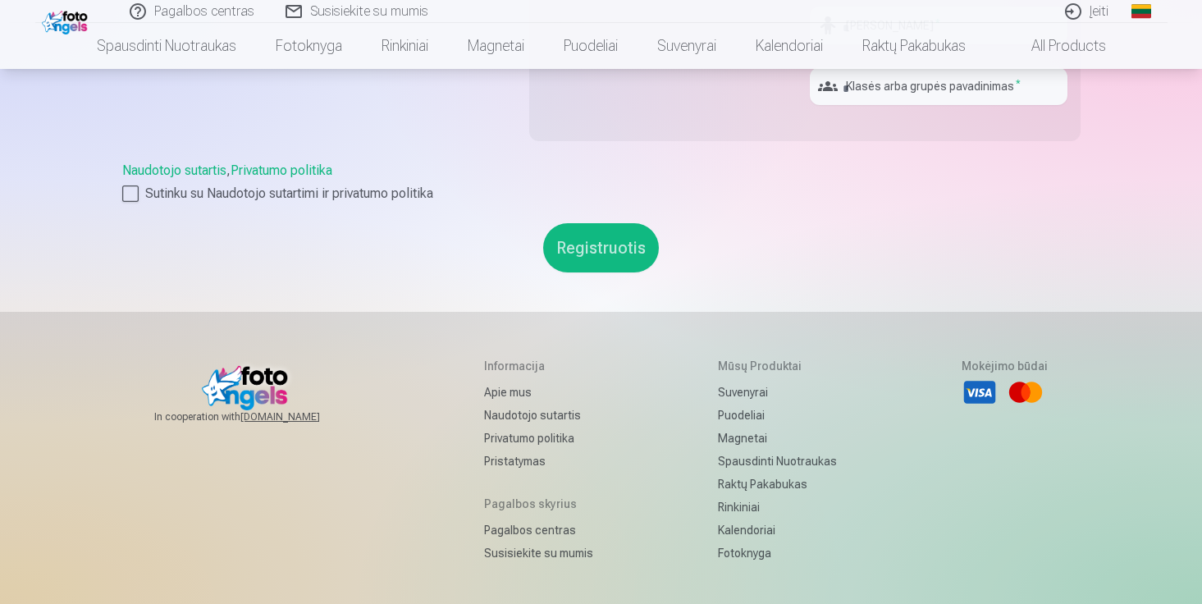
scroll to position [771, 0]
